Goal: Transaction & Acquisition: Purchase product/service

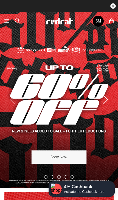
click at [101, 25] on link "SM" at bounding box center [98, 21] width 11 height 11
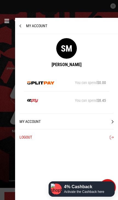
click at [6, 59] on div at bounding box center [59, 100] width 118 height 200
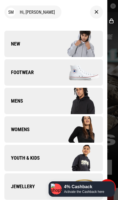
click at [9, 20] on div "SM Hi, Sheree New Back Footwear Back Footwear Mens Back Mens Womens Back Womens…" at bounding box center [53, 100] width 107 height 200
click at [12, 51] on link "New" at bounding box center [53, 44] width 98 height 26
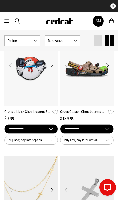
scroll to position [938, 0]
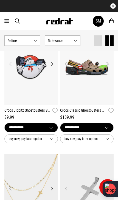
click at [13, 23] on div "Men Women Sale SM Hi, [PERSON_NAME] New Back Footwear Back Mens Back Womens Bac…" at bounding box center [59, 21] width 118 height 18
click at [17, 22] on span "button" at bounding box center [17, 21] width 5 height 6
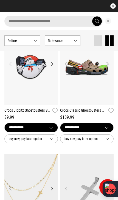
click at [20, 24] on input "search" at bounding box center [53, 21] width 98 height 11
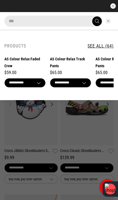
type input "*"
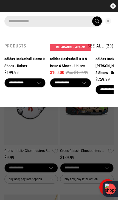
type input "**********"
click at [97, 21] on button "submit" at bounding box center [97, 21] width 10 height 10
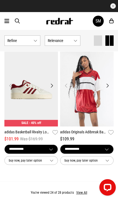
scroll to position [1405, 0]
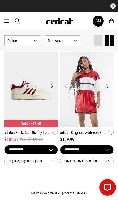
click at [86, 192] on button "View All" at bounding box center [82, 193] width 12 height 5
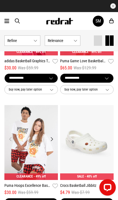
scroll to position [1612, 0]
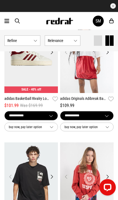
click at [9, 21] on icon at bounding box center [6, 21] width 5 height 7
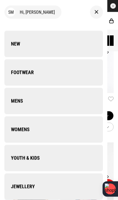
scroll to position [1446, 0]
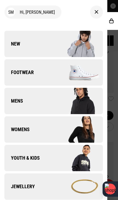
click at [23, 154] on link "Youth & Kids" at bounding box center [53, 158] width 98 height 26
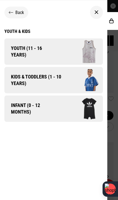
click at [18, 49] on span "Youth (11 - 16 years)" at bounding box center [30, 51] width 52 height 13
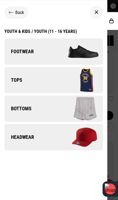
click at [10, 80] on span "Tops" at bounding box center [13, 80] width 18 height 7
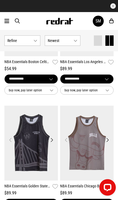
scroll to position [364, 0]
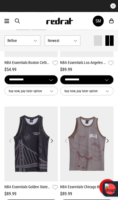
click at [9, 17] on div "Men Women Sale SM Hi, [PERSON_NAME] New Back Footwear Back Mens Back Womens Bac…" at bounding box center [59, 21] width 118 height 18
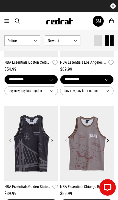
click at [4, 21] on icon at bounding box center [6, 21] width 5 height 7
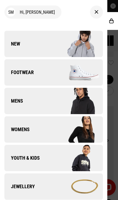
click at [19, 159] on span "Youth & Kids" at bounding box center [21, 158] width 35 height 7
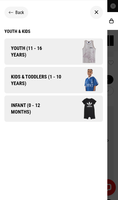
click at [15, 54] on span "Youth (11 - 16 years)" at bounding box center [30, 51] width 52 height 13
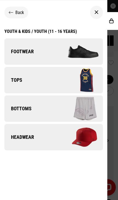
click at [19, 109] on span "Bottoms" at bounding box center [17, 108] width 27 height 7
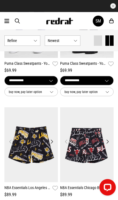
scroll to position [118, 0]
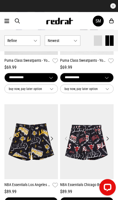
click at [25, 155] on img at bounding box center [30, 141] width 53 height 75
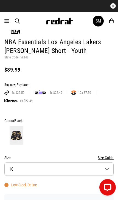
click at [28, 171] on button "Size 10" at bounding box center [58, 168] width 109 height 13
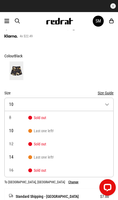
scroll to position [267, 0]
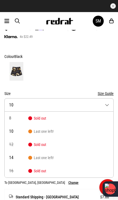
click at [34, 171] on span "Sold out" at bounding box center [37, 171] width 18 height 4
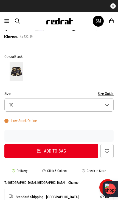
click at [37, 83] on form "Colour Black Size Size Guide Size 10 Low Stock Online Add to bag Add to wishlist" at bounding box center [58, 105] width 109 height 105
click at [34, 81] on form "Colour Black Size Size Guide Size 10 Low Stock Online Add to bag Add to wishlist" at bounding box center [58, 105] width 109 height 105
click at [18, 105] on button "Size 10" at bounding box center [58, 104] width 109 height 13
